Goal: Information Seeking & Learning: Learn about a topic

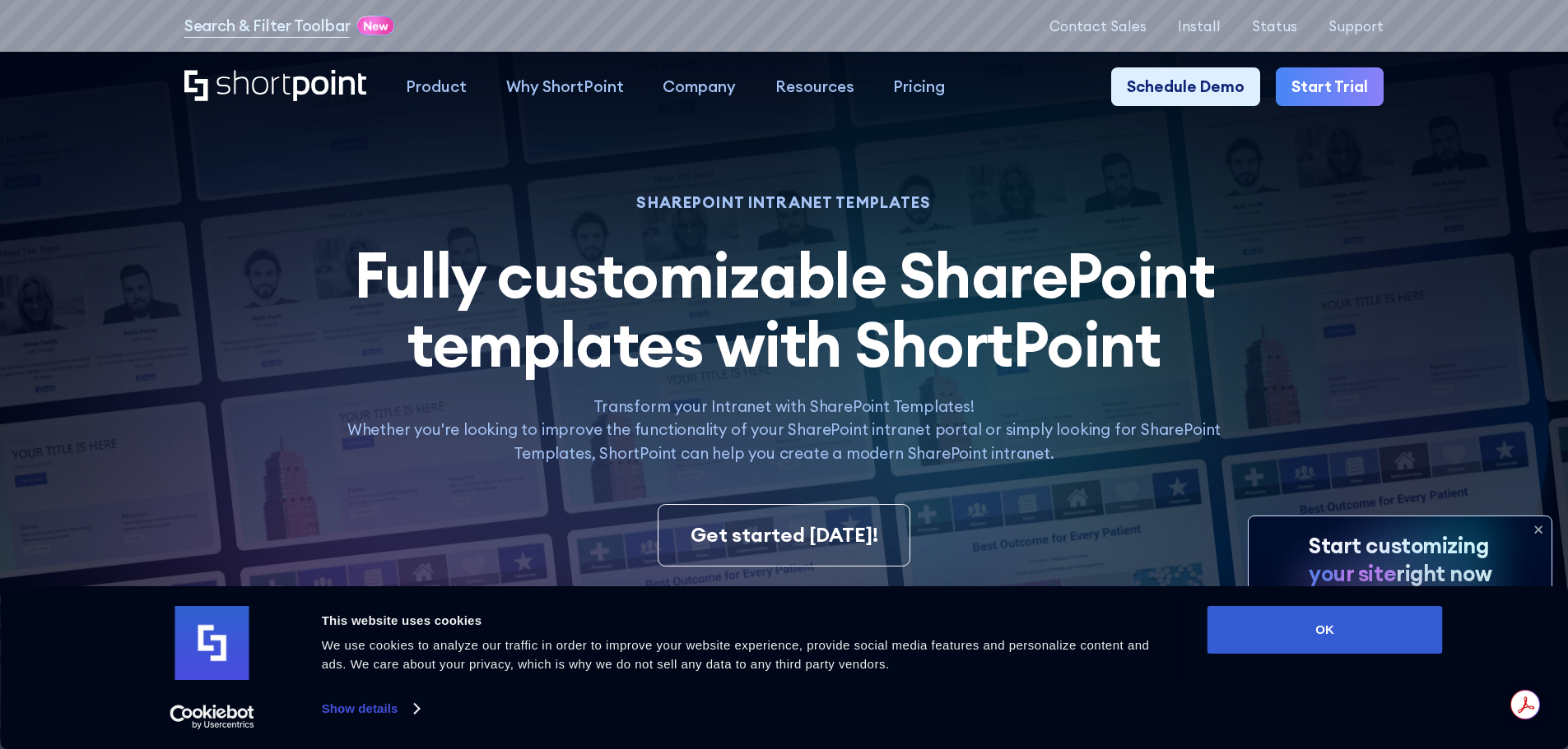
drag, startPoint x: 1350, startPoint y: 626, endPoint x: 725, endPoint y: 326, distance: 693.3
click at [1350, 626] on button "OK" at bounding box center [1324, 630] width 235 height 48
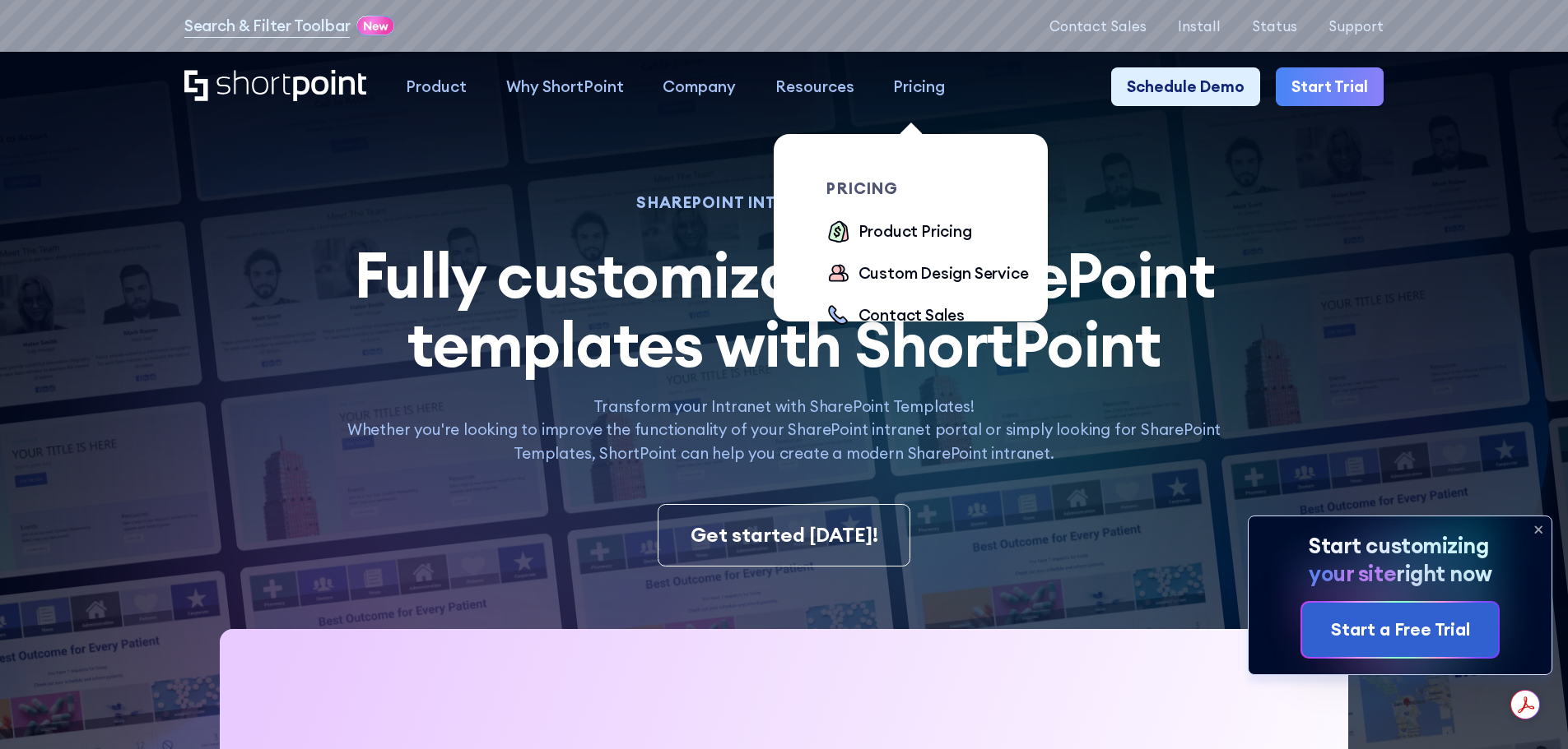
click at [918, 97] on div "Pricing" at bounding box center [919, 87] width 52 height 24
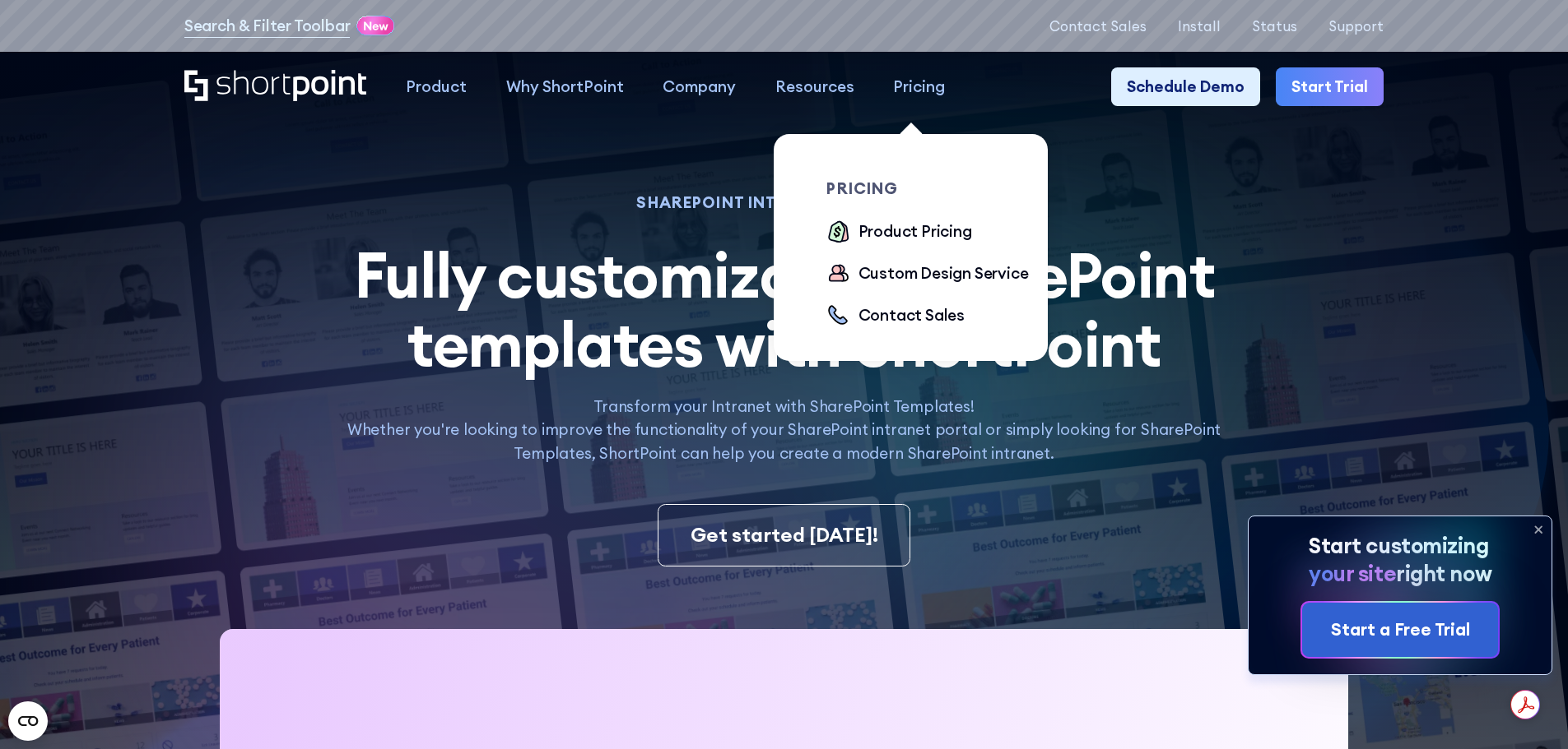
click at [903, 75] on div "Pricing" at bounding box center [919, 87] width 52 height 24
click at [898, 84] on div "Pricing" at bounding box center [919, 87] width 52 height 24
click at [883, 232] on div "Product Pricing" at bounding box center [915, 232] width 114 height 24
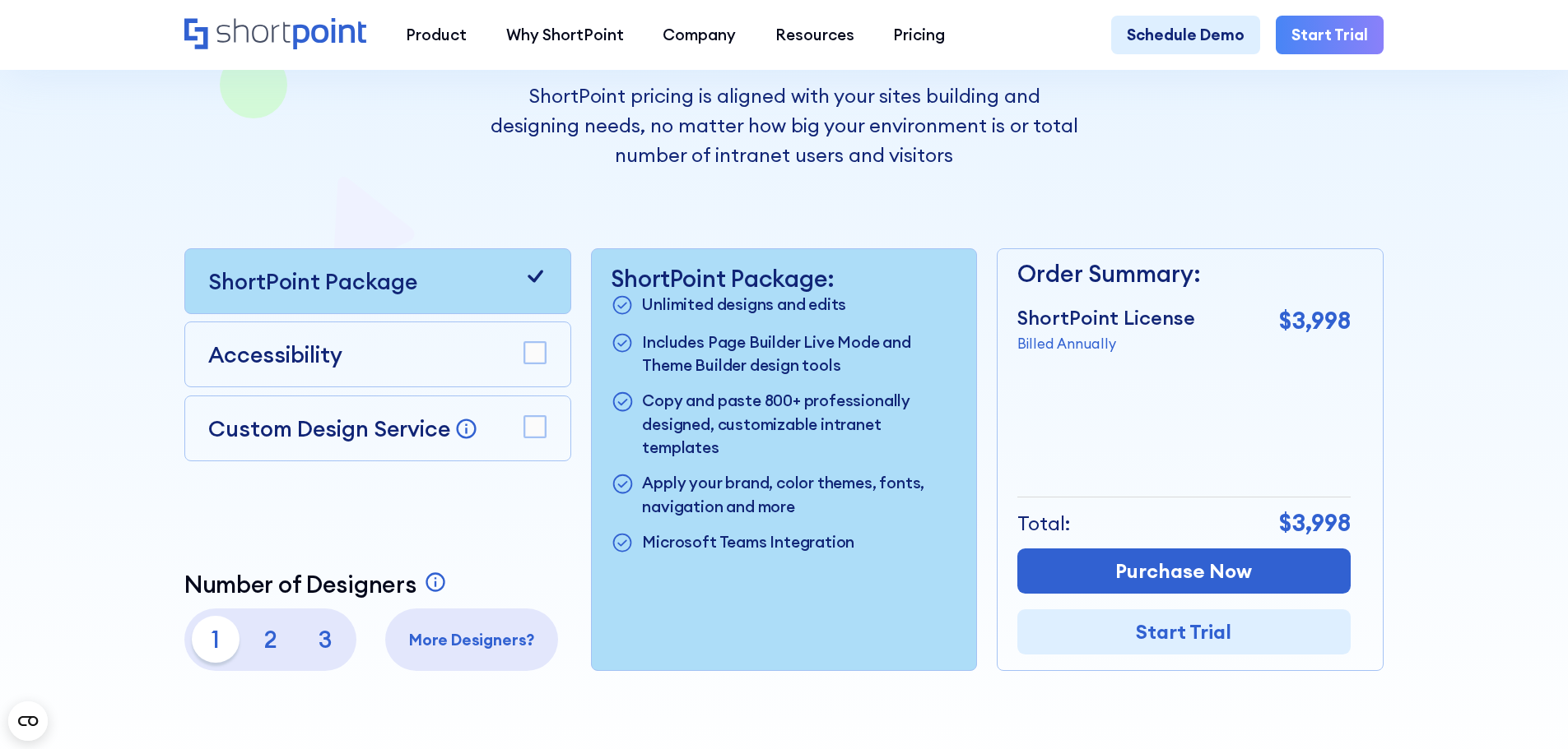
scroll to position [411, 0]
